Goal: Information Seeking & Learning: Learn about a topic

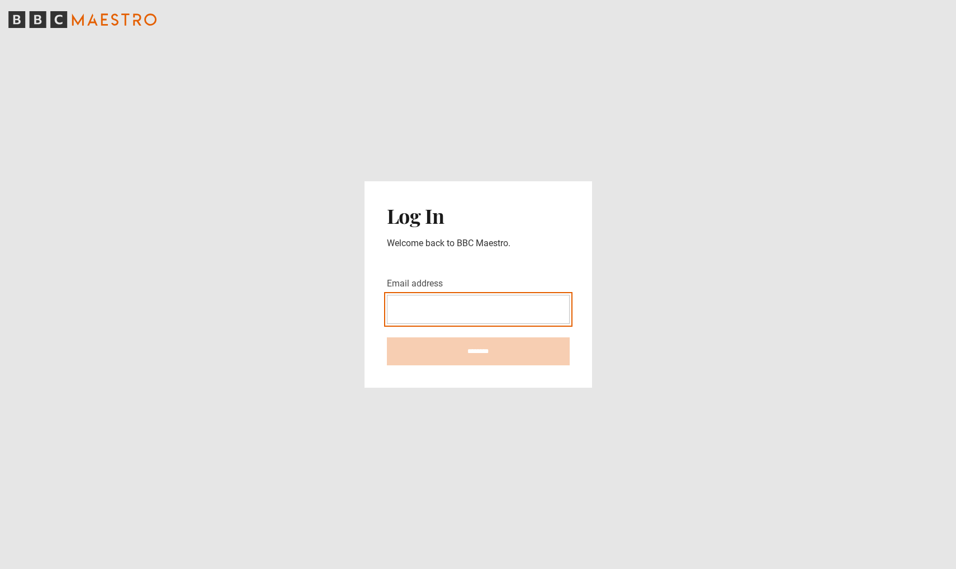
type input "**********"
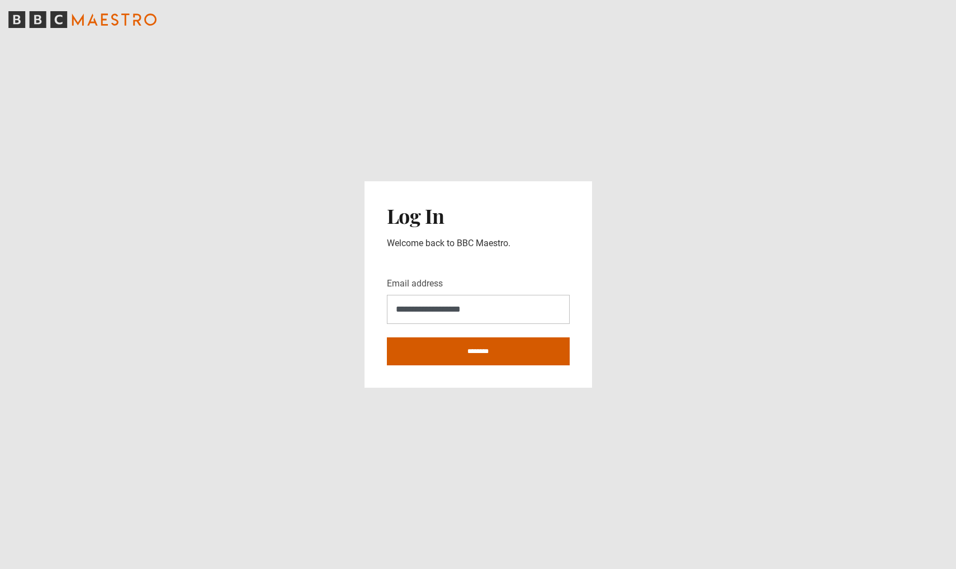
click at [473, 346] on input "********" at bounding box center [478, 351] width 183 height 28
type input "**********"
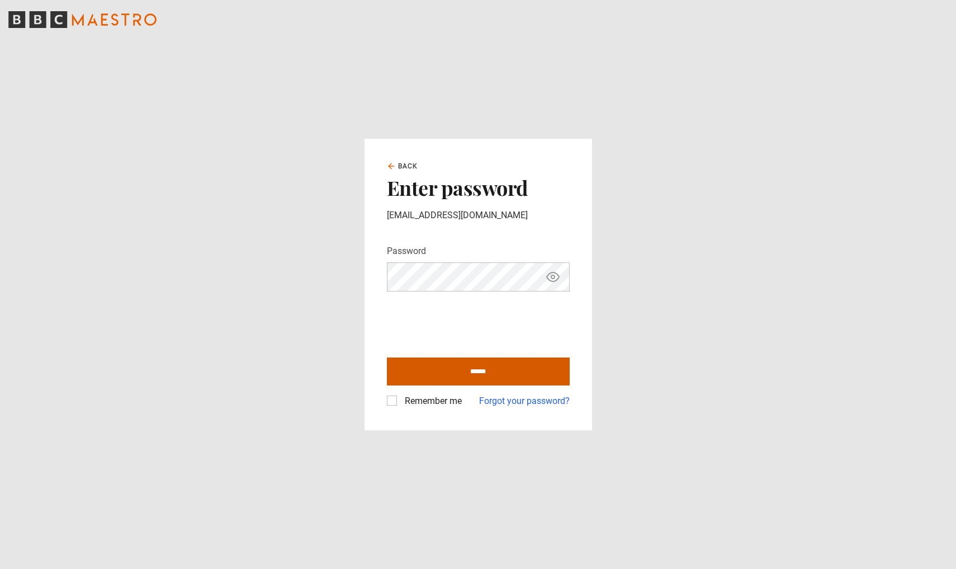
click at [480, 368] on input "******" at bounding box center [478, 371] width 183 height 28
type input "**********"
click at [404, 400] on label "Remember me" at bounding box center [431, 400] width 62 height 13
click at [400, 402] on label "Remember me" at bounding box center [431, 400] width 62 height 13
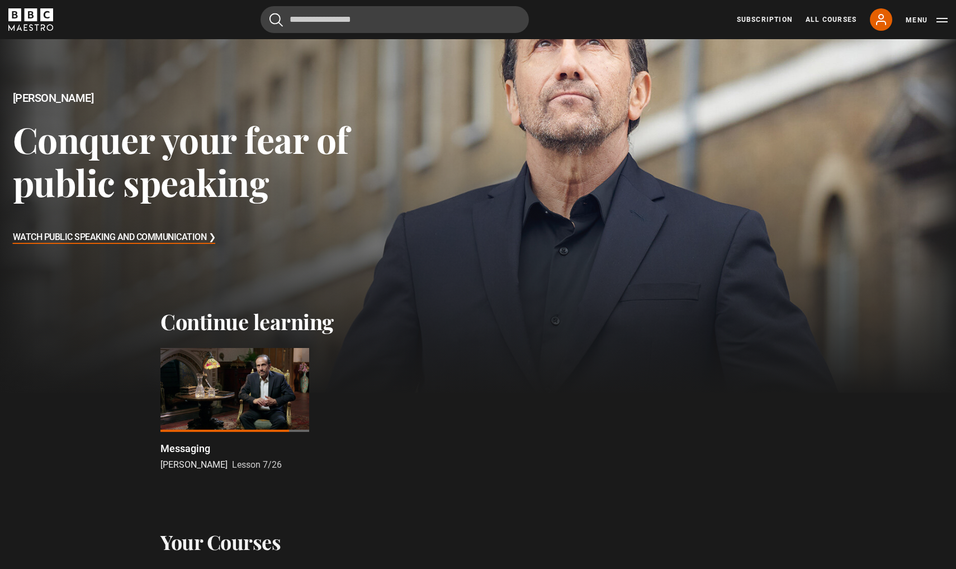
scroll to position [110, 0]
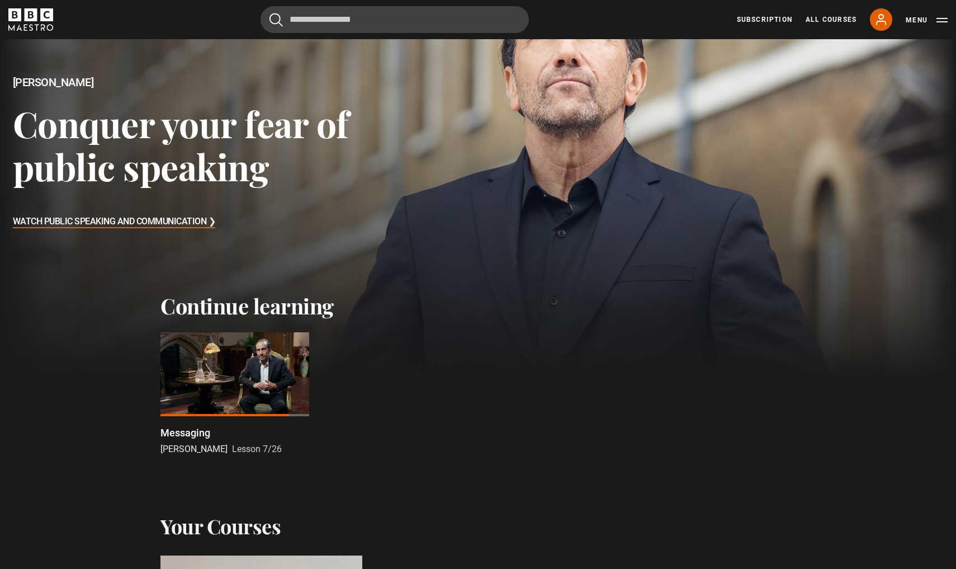
click at [254, 376] on div at bounding box center [235, 374] width 149 height 84
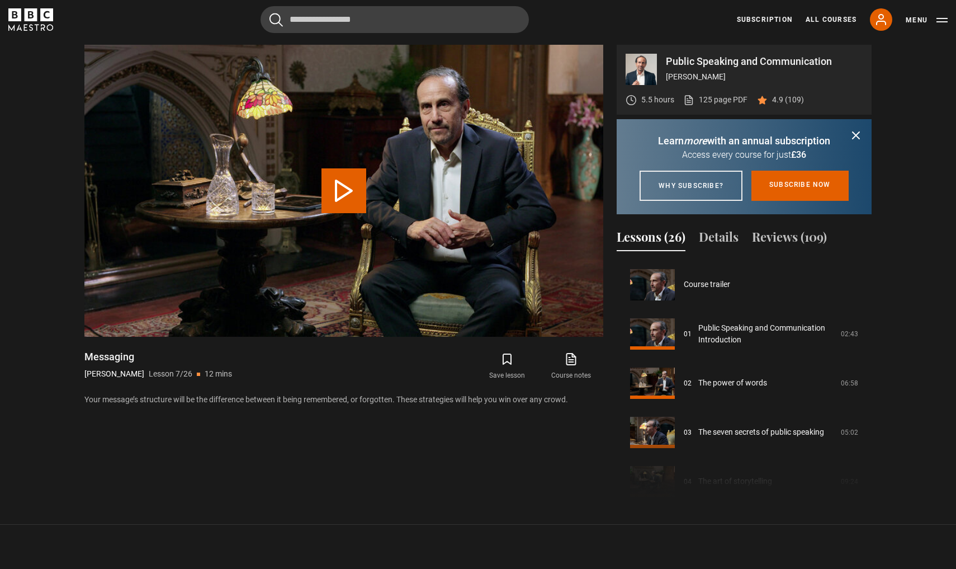
scroll to position [295, 0]
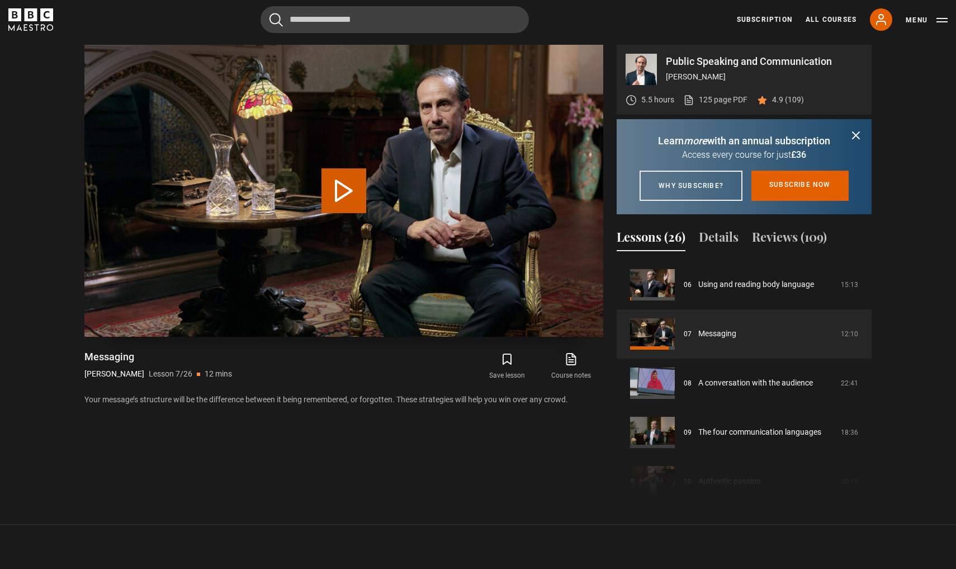
click at [338, 193] on button "Play Lesson Messaging" at bounding box center [344, 190] width 45 height 45
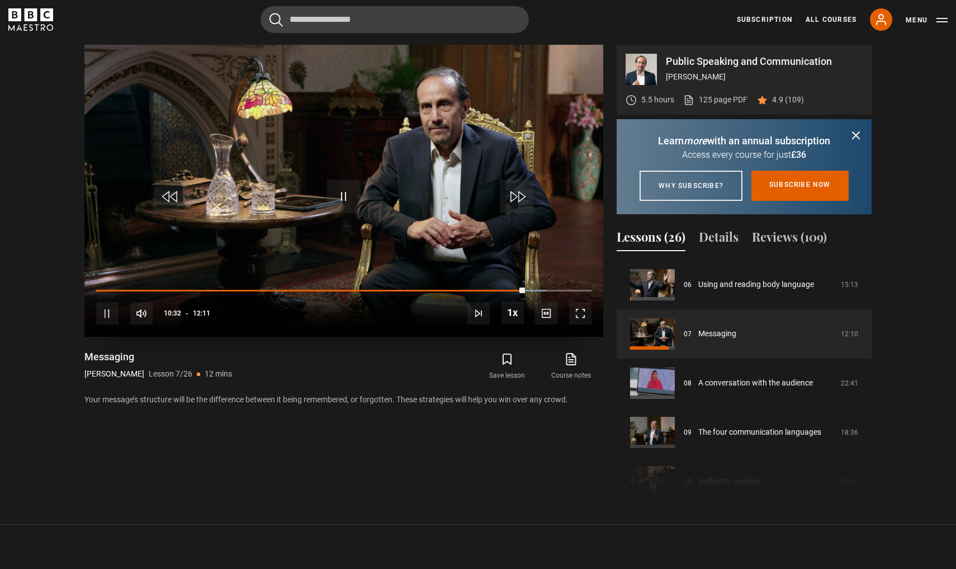
click at [122, 288] on div "10s Skip Back 10 seconds Pause 10s Skip Forward 10 seconds Loaded : 90.95% 00:3…" at bounding box center [343, 306] width 519 height 62
click at [110, 289] on div "10s Skip Back 10 seconds Pause 10s Skip Forward 10 seconds Loaded : 90.95% 00:3…" at bounding box center [343, 306] width 519 height 62
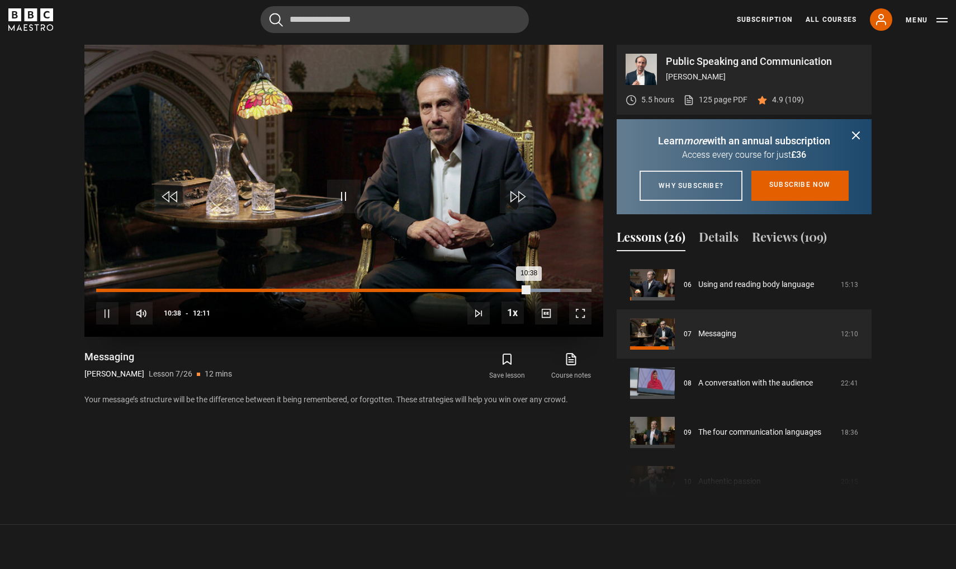
click at [103, 290] on div "Loaded : 93.70% 00:11 10:38" at bounding box center [344, 290] width 496 height 3
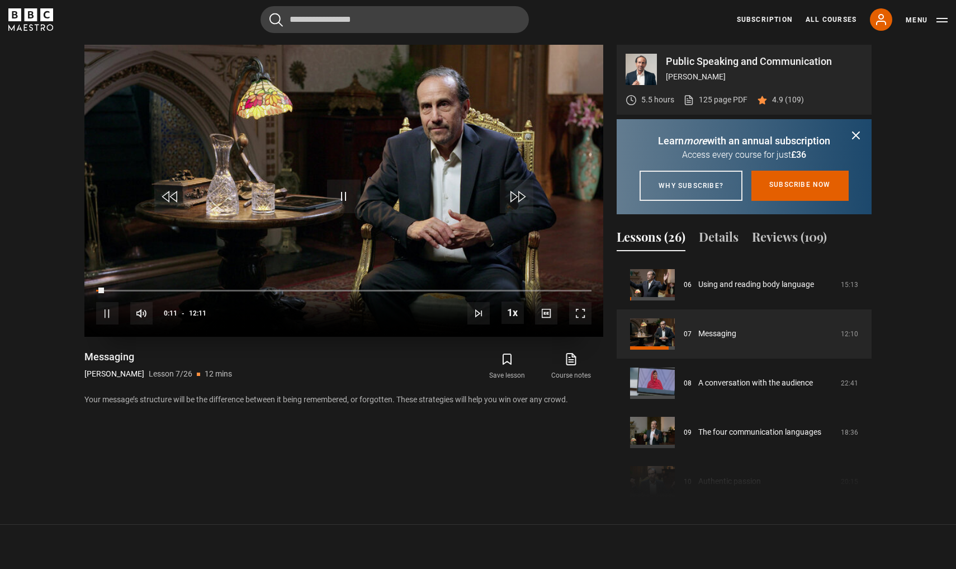
click at [583, 318] on span "Video Player" at bounding box center [580, 313] width 22 height 22
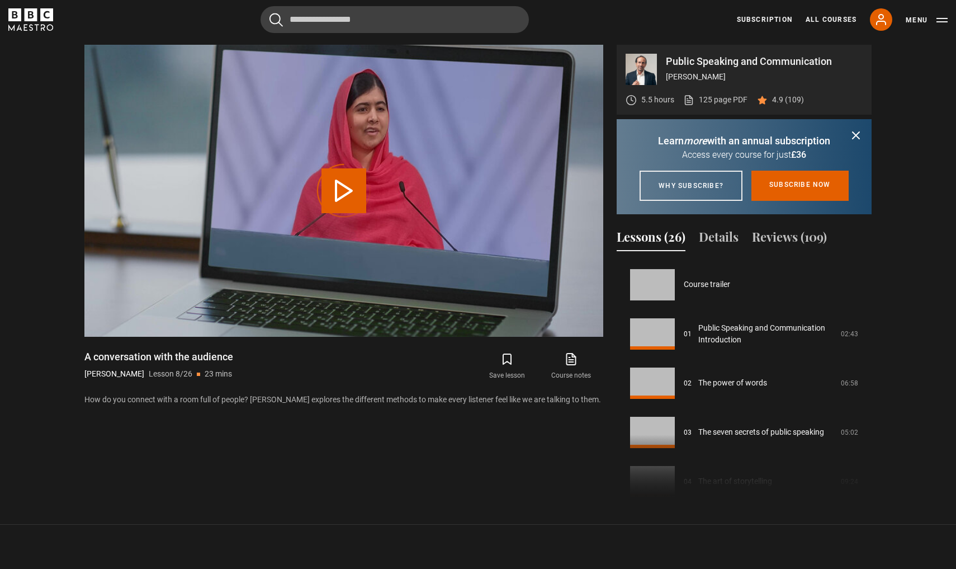
scroll to position [345, 0]
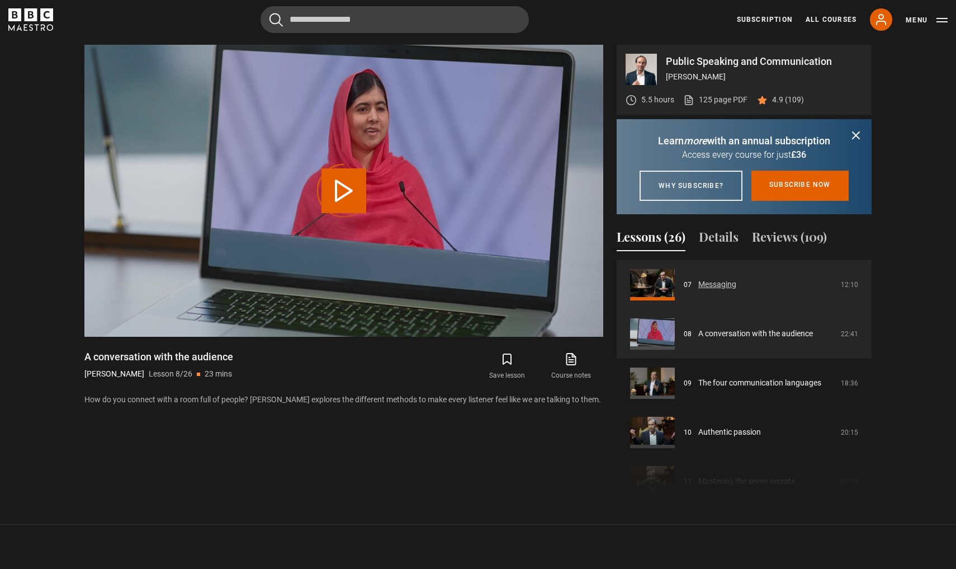
click at [701, 290] on link "Messaging" at bounding box center [718, 285] width 38 height 12
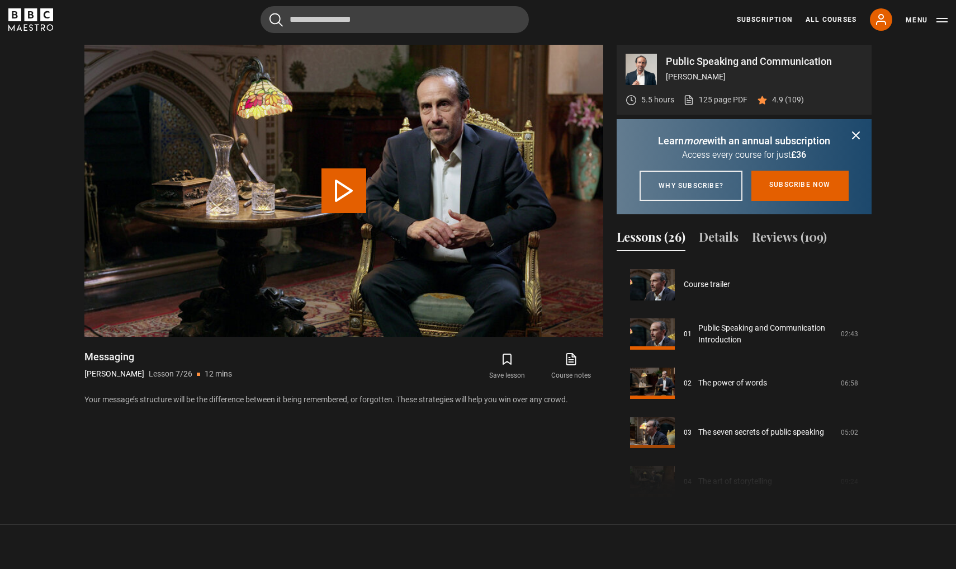
scroll to position [295, 0]
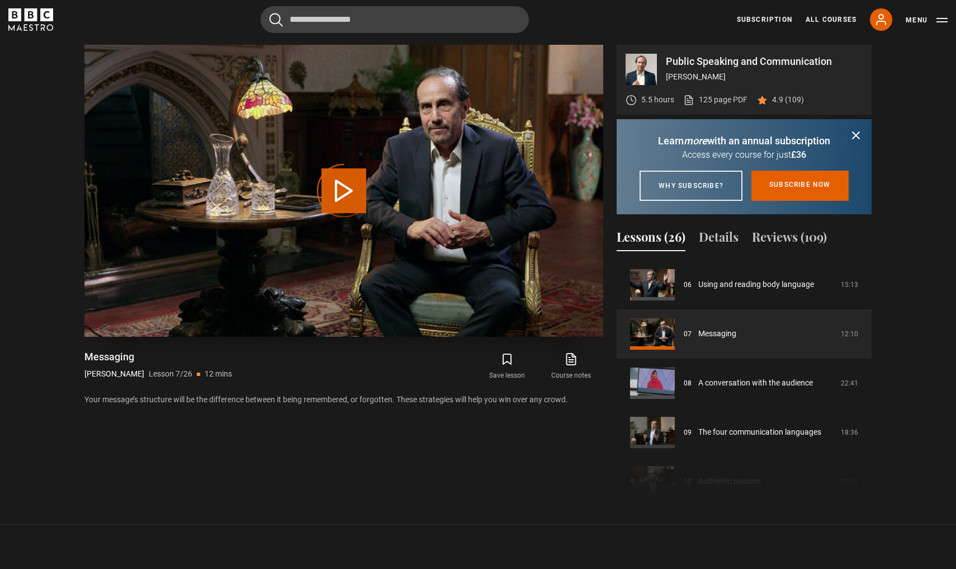
click at [356, 188] on div "Video Player is loading." at bounding box center [344, 191] width 56 height 56
click at [345, 183] on div "Video Player is loading." at bounding box center [344, 191] width 56 height 56
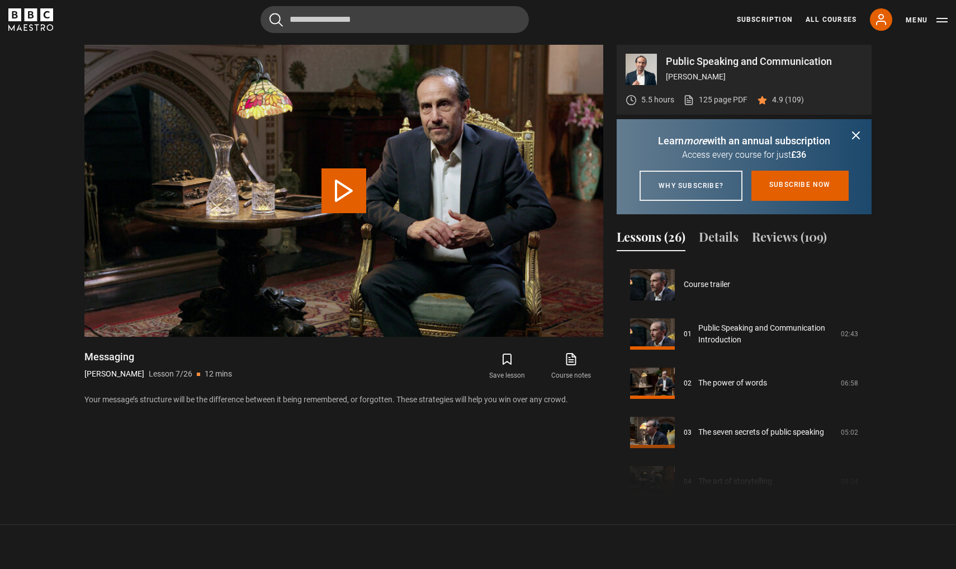
scroll to position [295, 0]
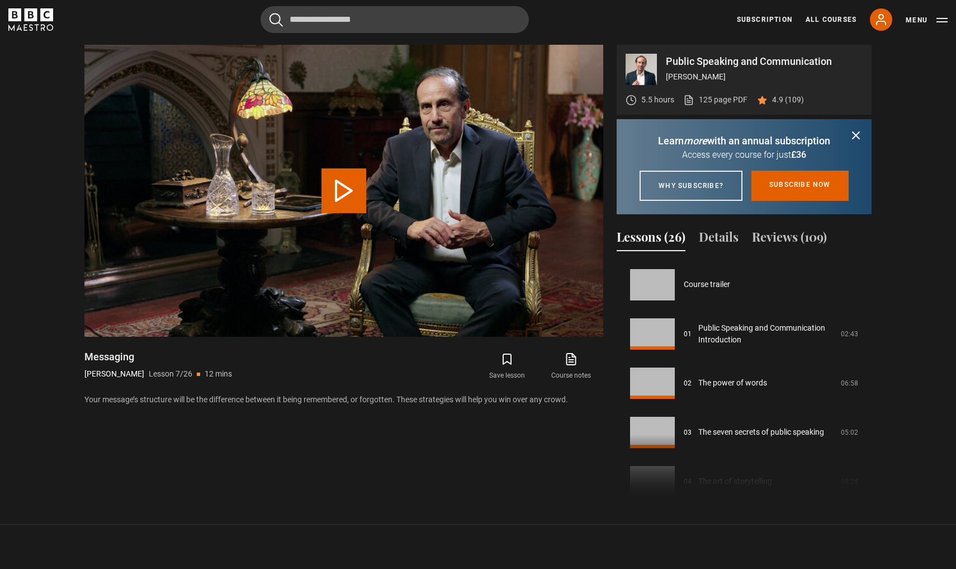
scroll to position [295, 0]
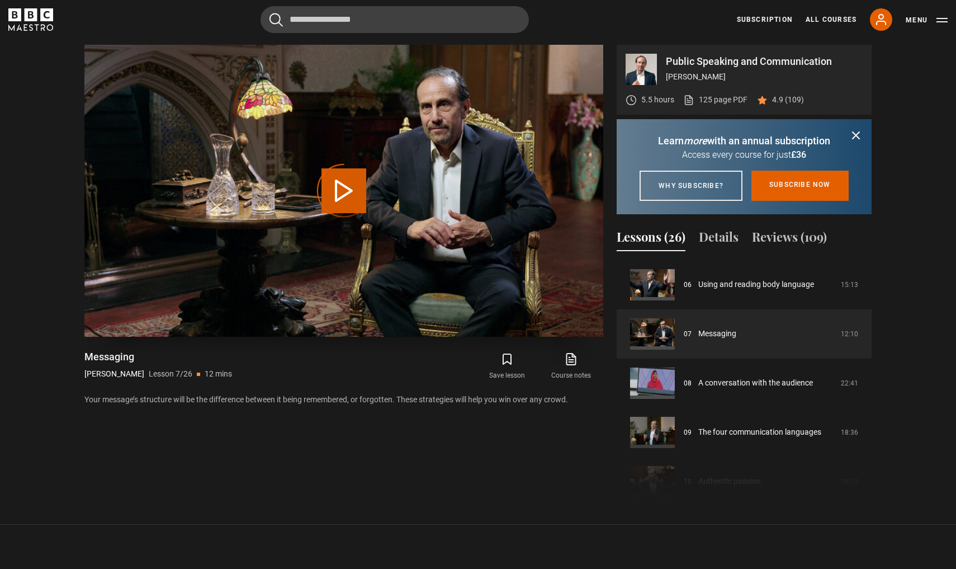
click at [340, 191] on div "Video Player is loading." at bounding box center [344, 191] width 56 height 56
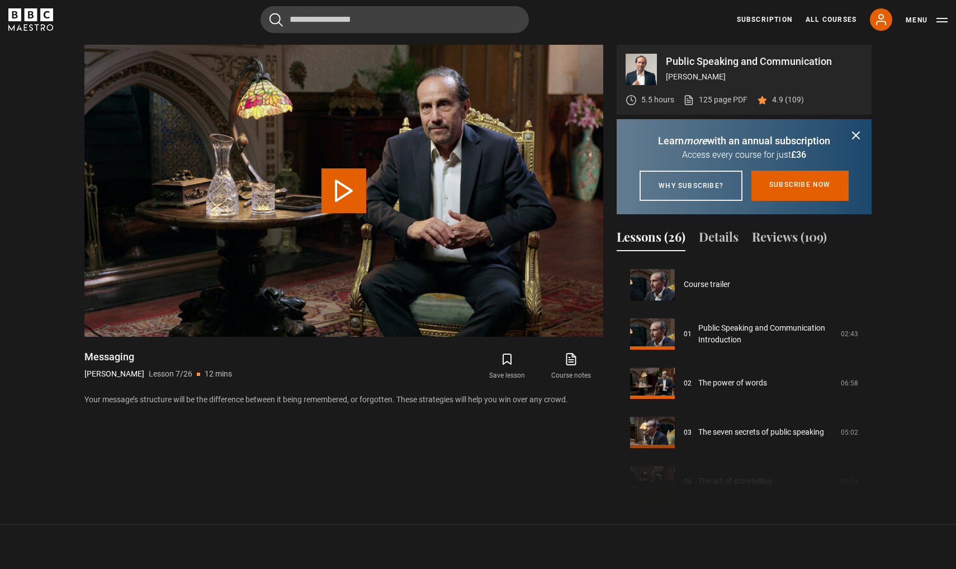
scroll to position [295, 0]
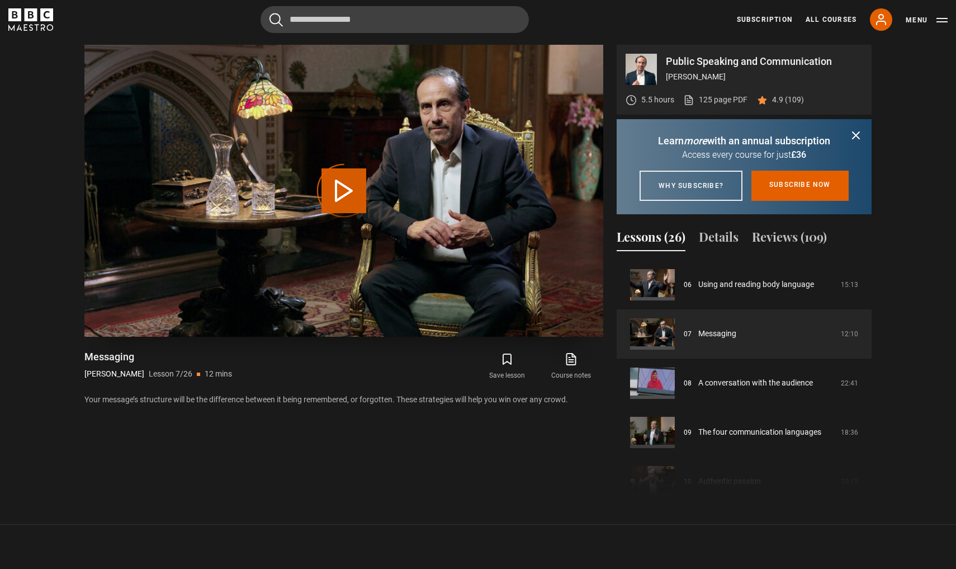
click at [340, 198] on div "Video Player is loading." at bounding box center [344, 191] width 56 height 56
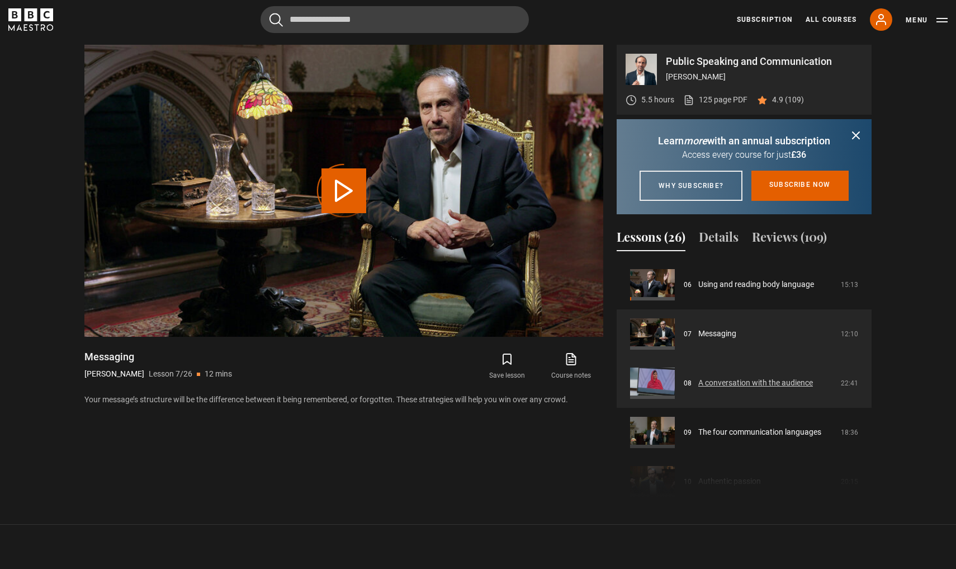
click at [735, 389] on link "A conversation with the audience" at bounding box center [756, 383] width 115 height 12
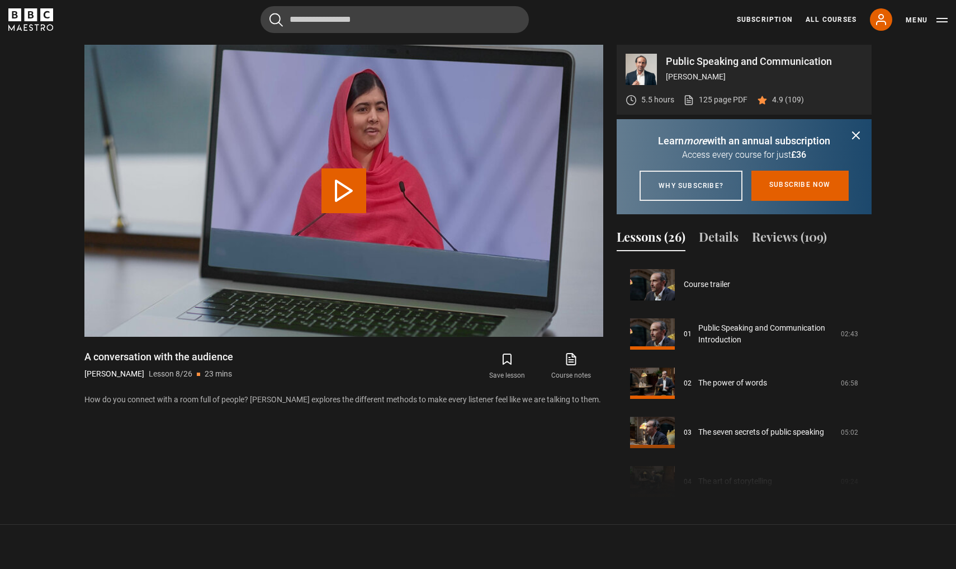
scroll to position [345, 0]
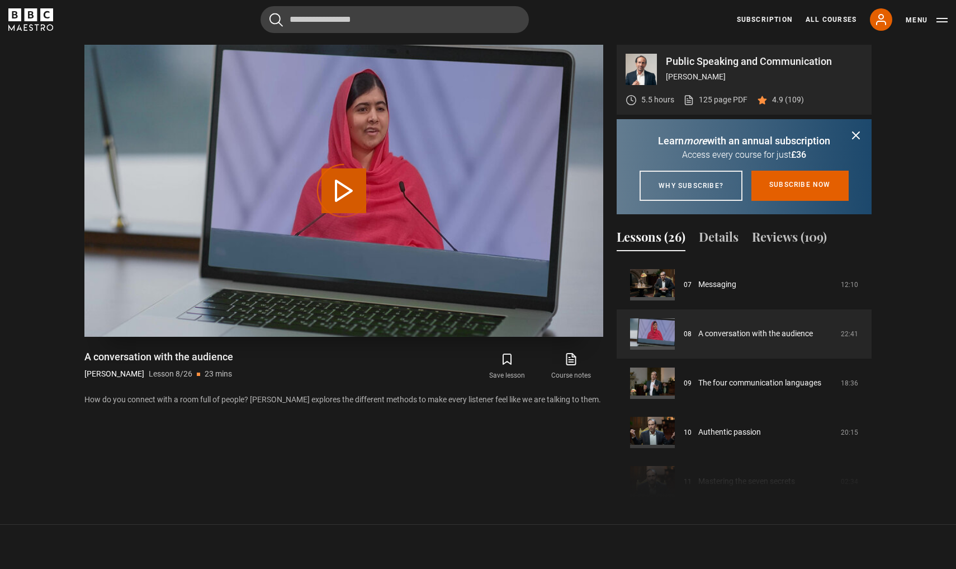
click at [368, 204] on div "Video Player is loading." at bounding box center [344, 191] width 56 height 56
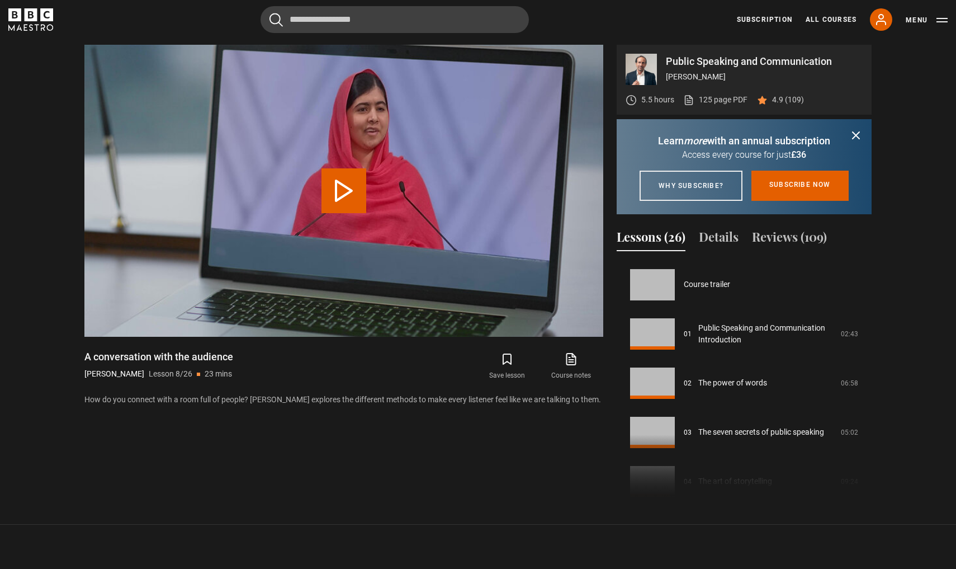
scroll to position [345, 0]
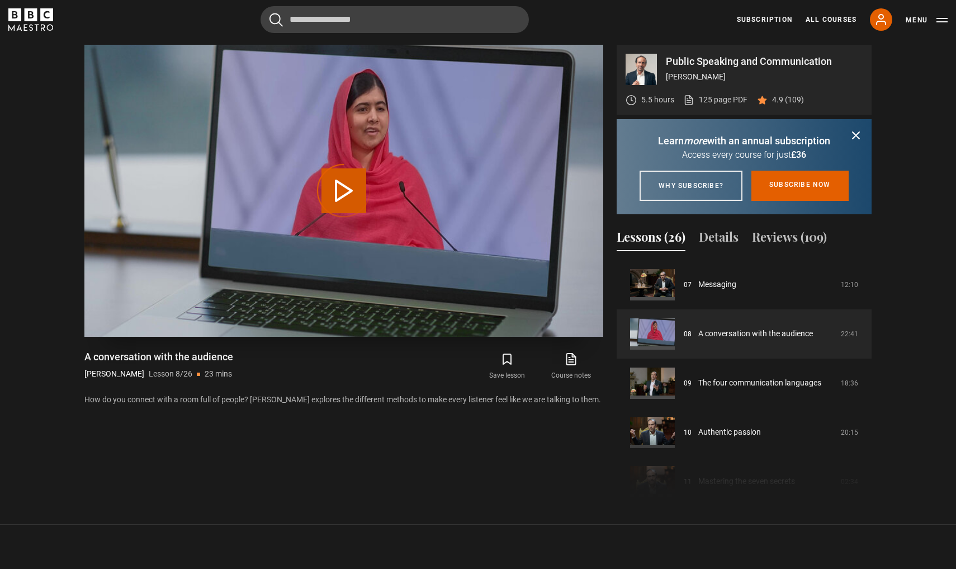
click at [350, 196] on div "Video Player is loading." at bounding box center [344, 191] width 56 height 56
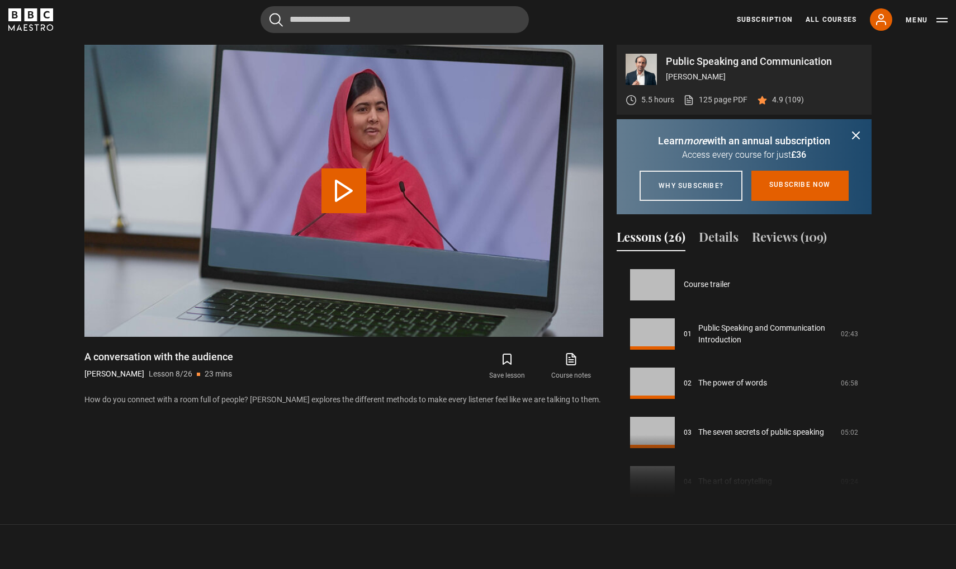
scroll to position [345, 0]
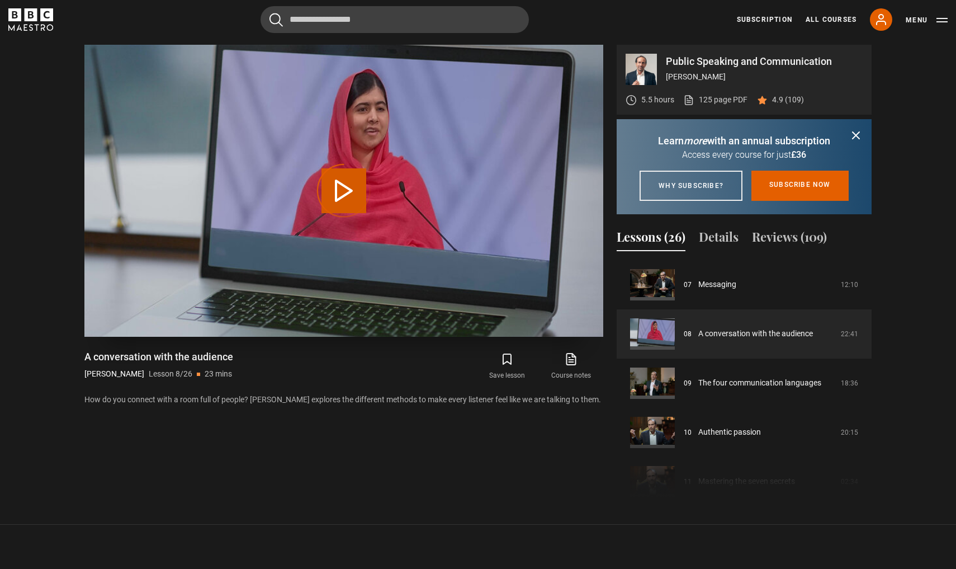
click at [351, 196] on div "Video Player is loading." at bounding box center [344, 191] width 56 height 56
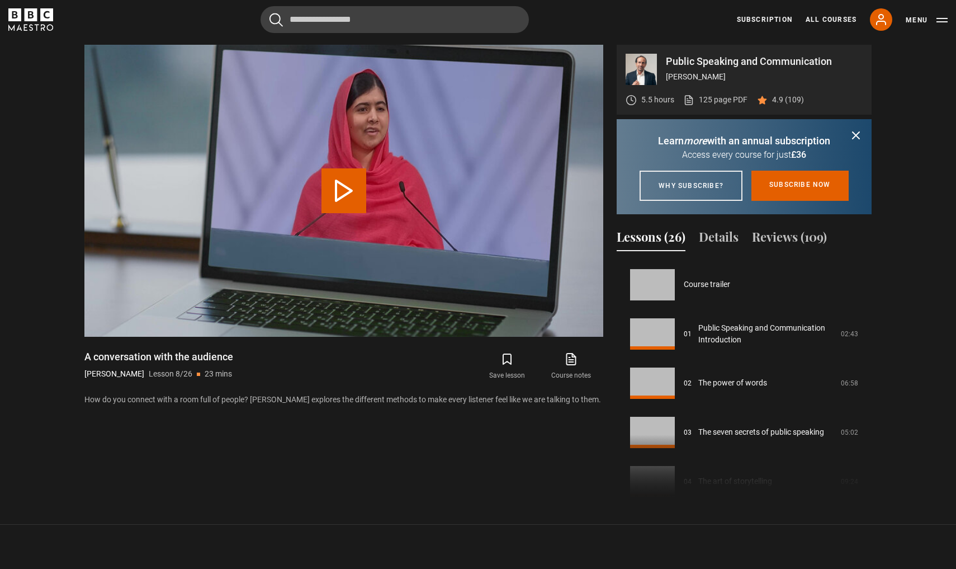
scroll to position [345, 0]
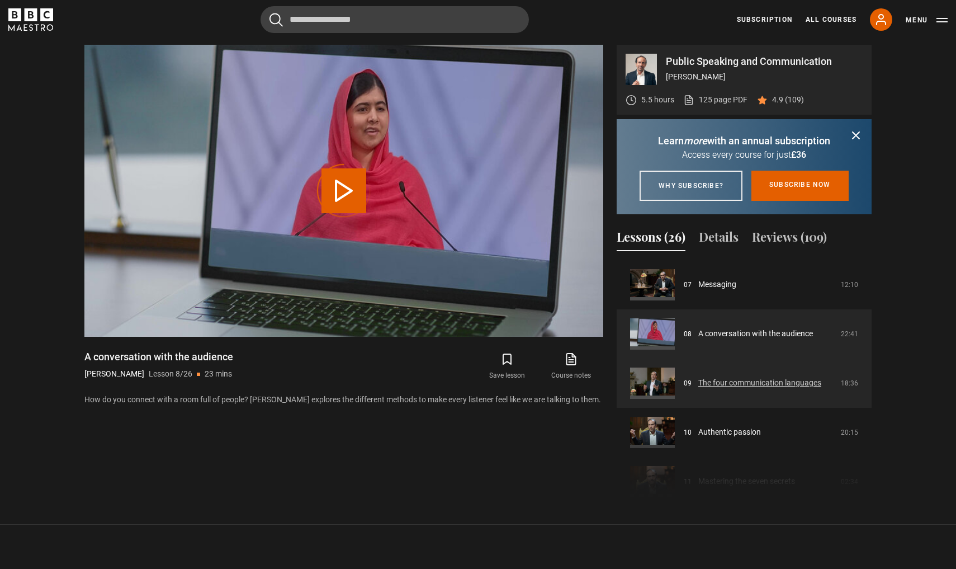
click at [751, 389] on link "The four communication languages" at bounding box center [760, 383] width 123 height 12
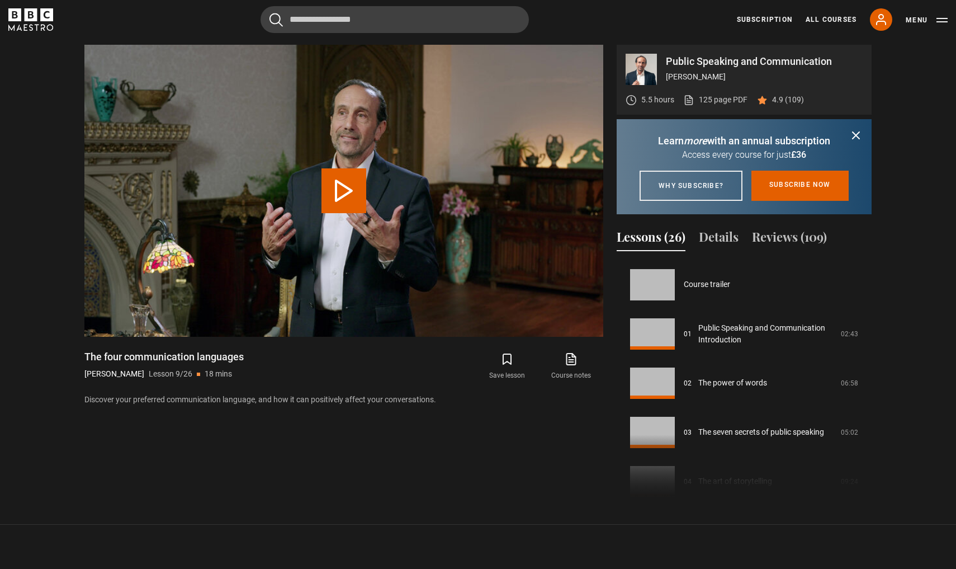
scroll to position [394, 0]
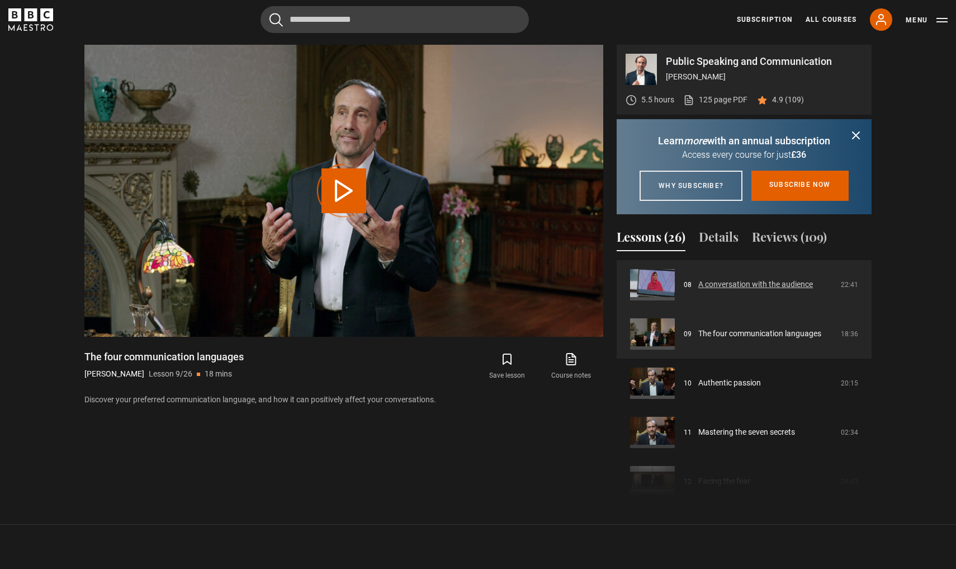
click at [744, 290] on link "A conversation with the audience" at bounding box center [756, 285] width 115 height 12
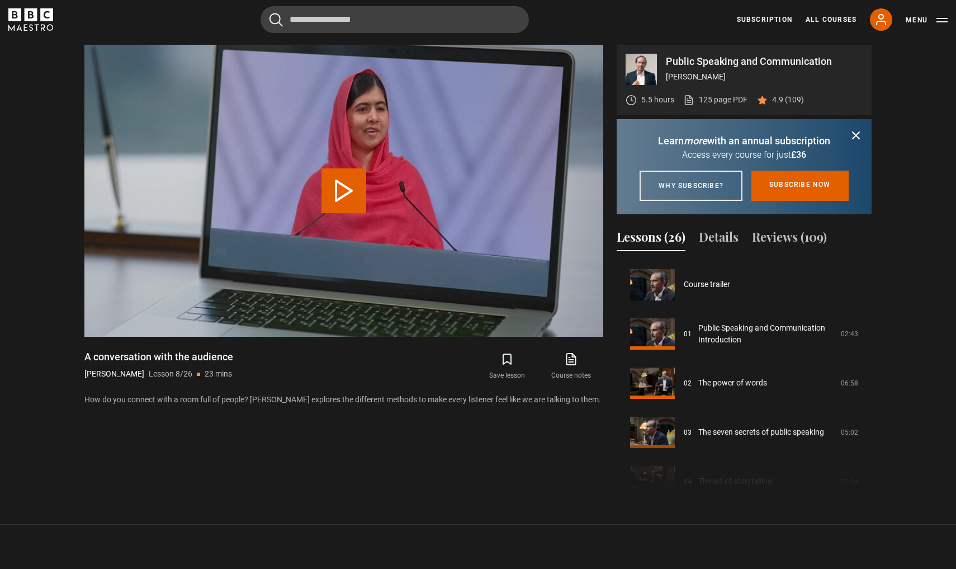
scroll to position [345, 0]
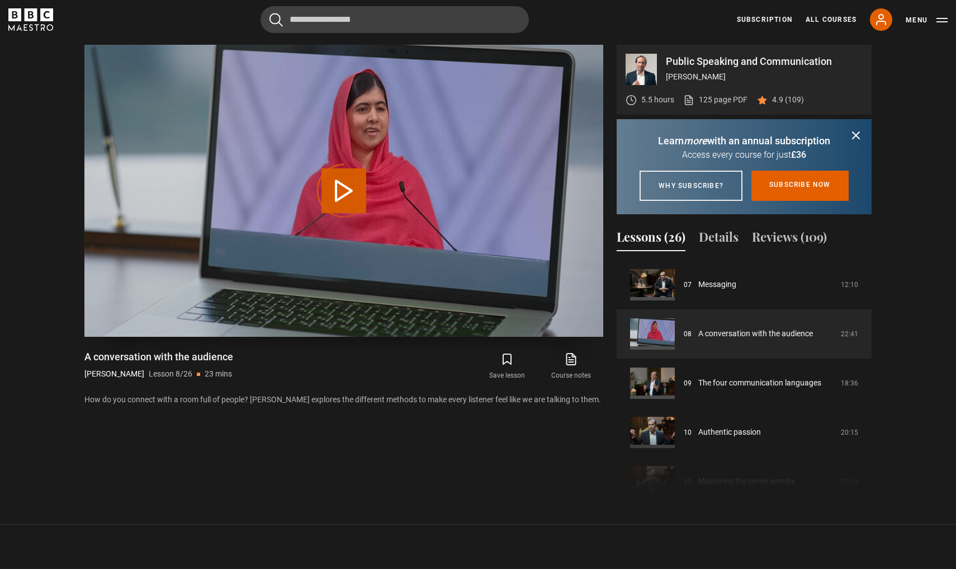
click at [342, 197] on div "Video Player is loading." at bounding box center [344, 191] width 56 height 56
click at [23, 22] on icon "BBC Maestro" at bounding box center [30, 19] width 45 height 22
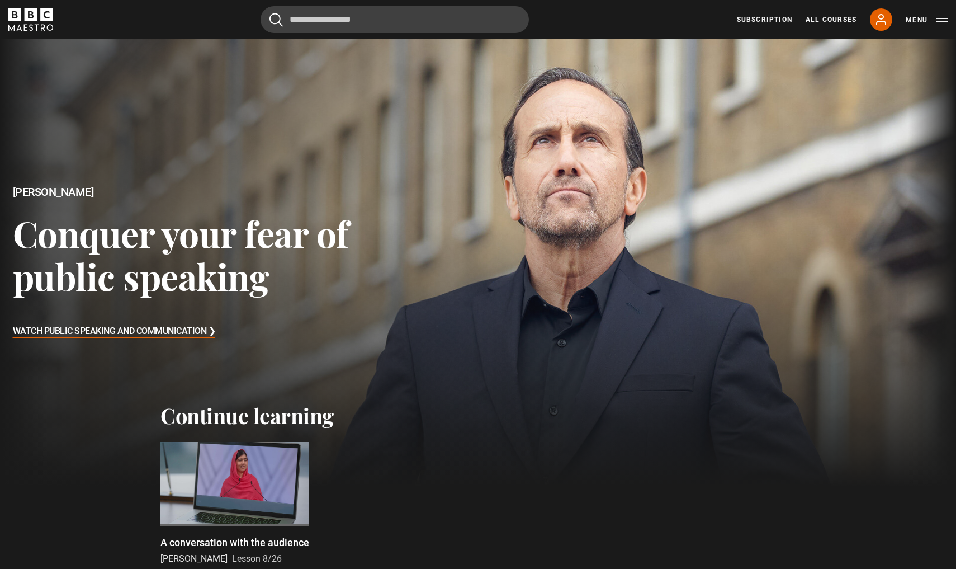
click at [243, 493] on div at bounding box center [235, 484] width 149 height 84
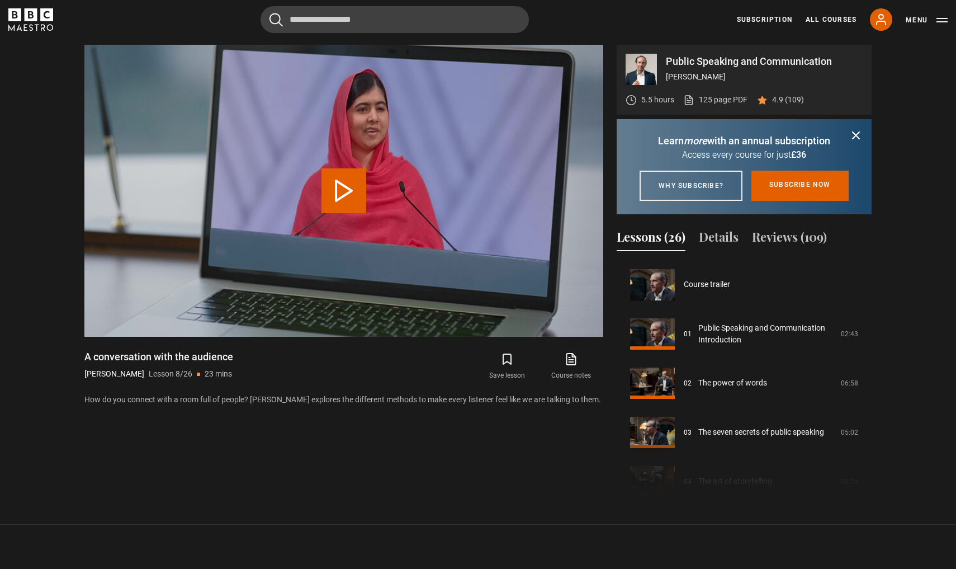
scroll to position [345, 0]
